Goal: Task Accomplishment & Management: Manage account settings

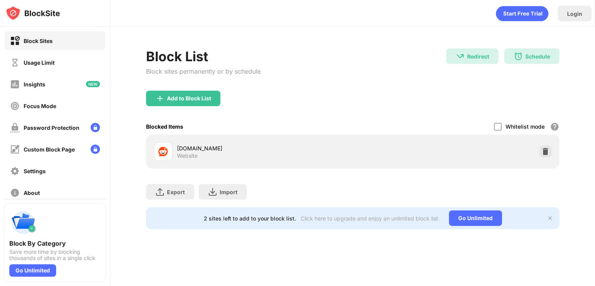
click at [79, 44] on div "Block Sites" at bounding box center [55, 40] width 101 height 19
click at [206, 98] on div "Add to Block List" at bounding box center [189, 98] width 44 height 6
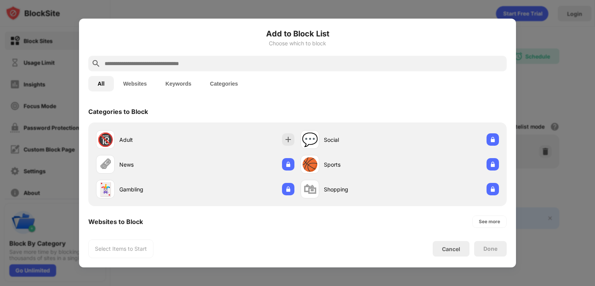
click at [236, 65] on input "text" at bounding box center [304, 63] width 400 height 9
click at [457, 251] on div "Cancel" at bounding box center [451, 249] width 18 height 7
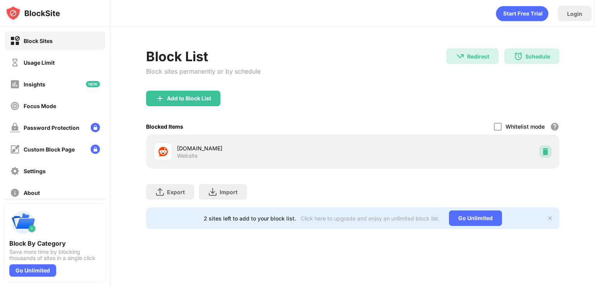
click at [550, 151] on div at bounding box center [546, 151] width 12 height 12
